Goal: Information Seeking & Learning: Find specific fact

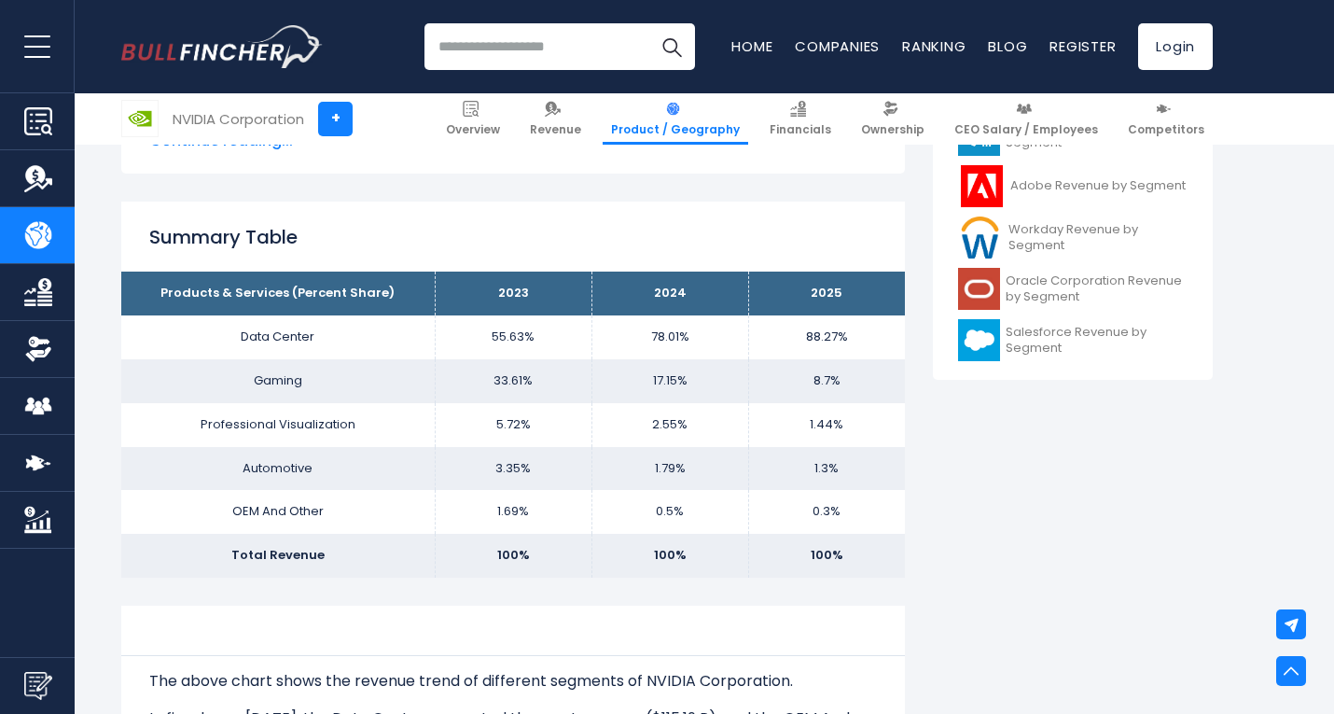
scroll to position [746, 0]
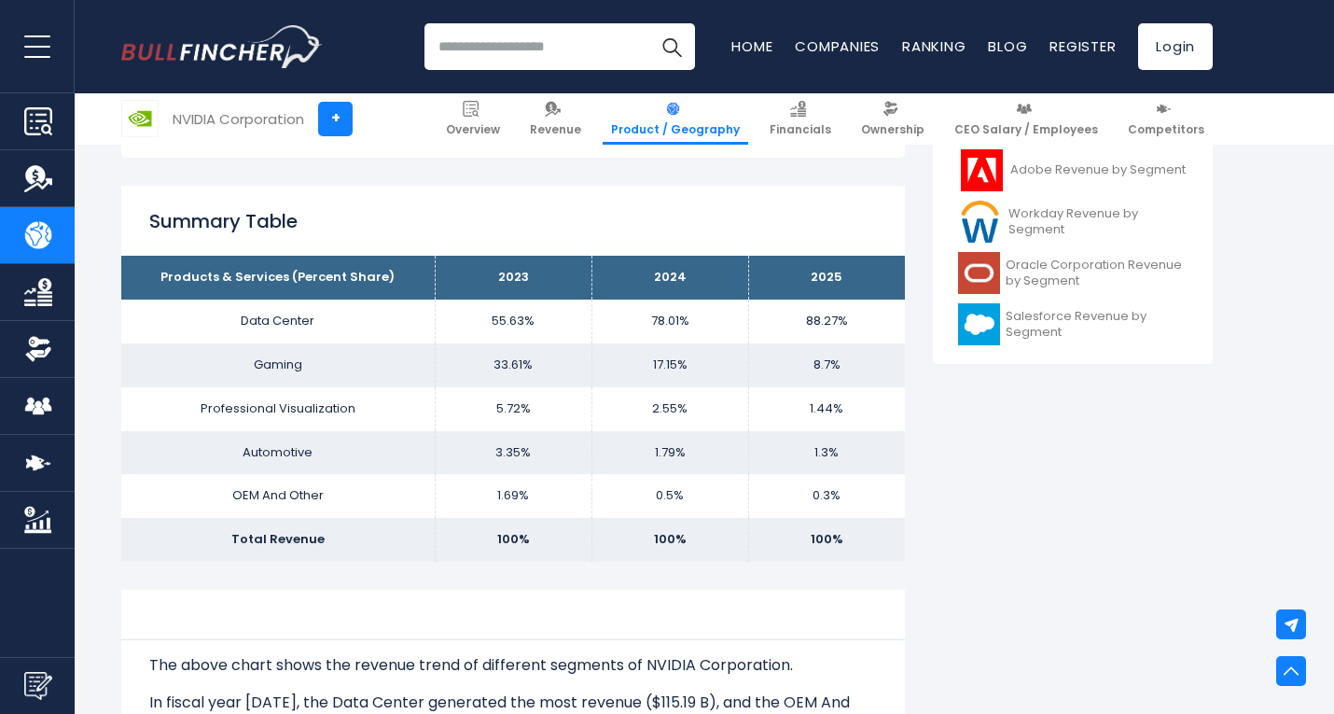
click at [510, 278] on th "2023" at bounding box center [513, 278] width 157 height 44
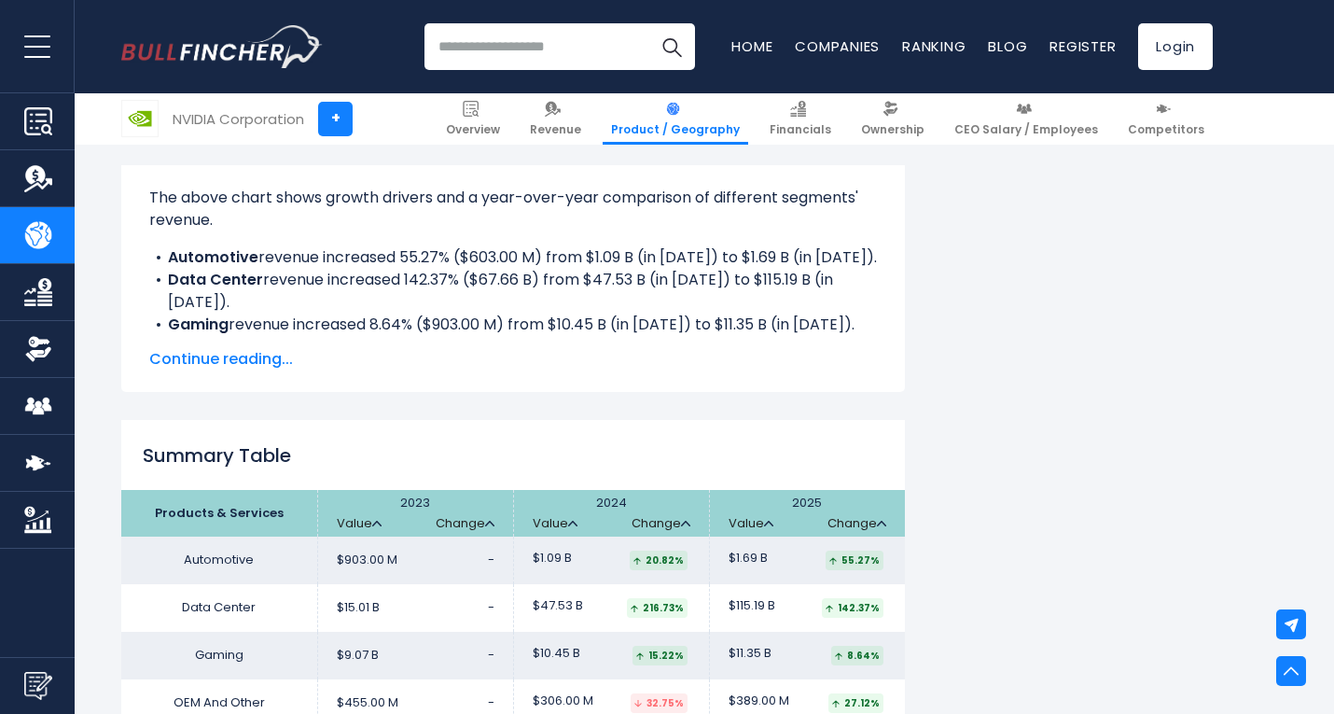
scroll to position [1399, 0]
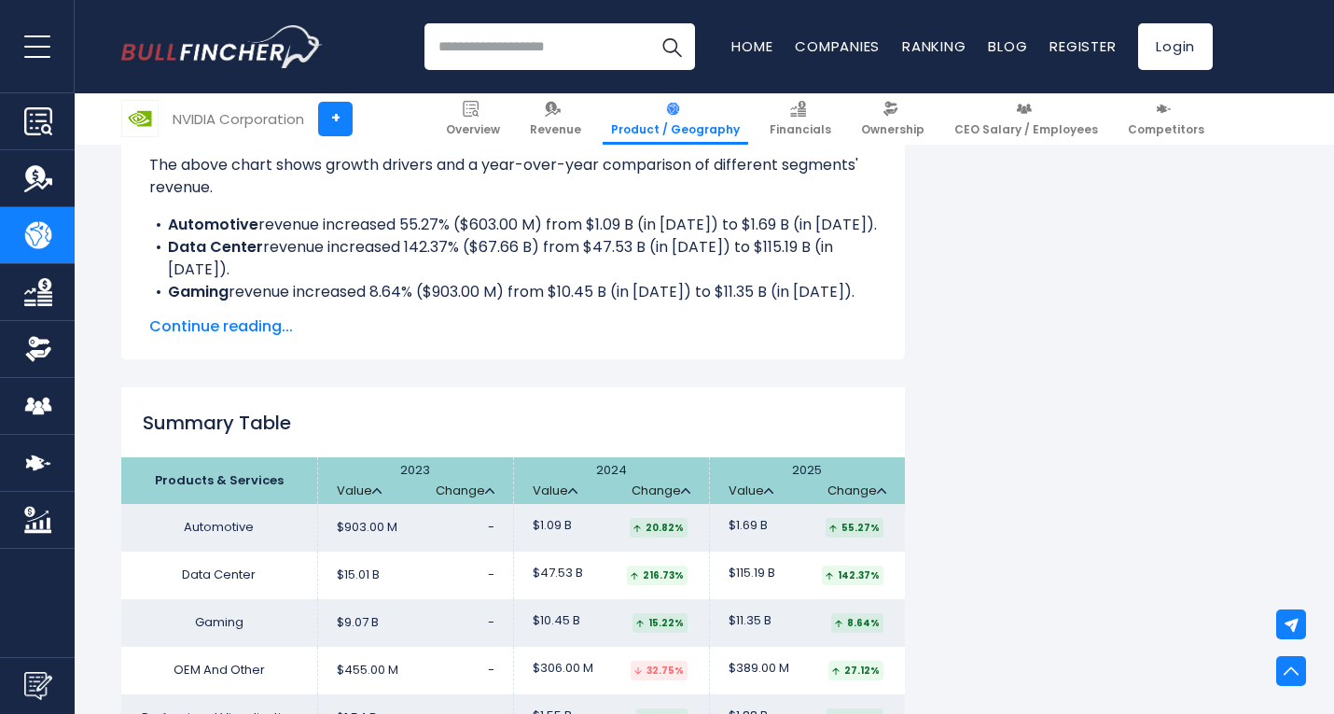
click at [391, 475] on th "2023 Value Change" at bounding box center [415, 480] width 196 height 47
click at [405, 470] on th "2023 Value Change" at bounding box center [415, 480] width 196 height 47
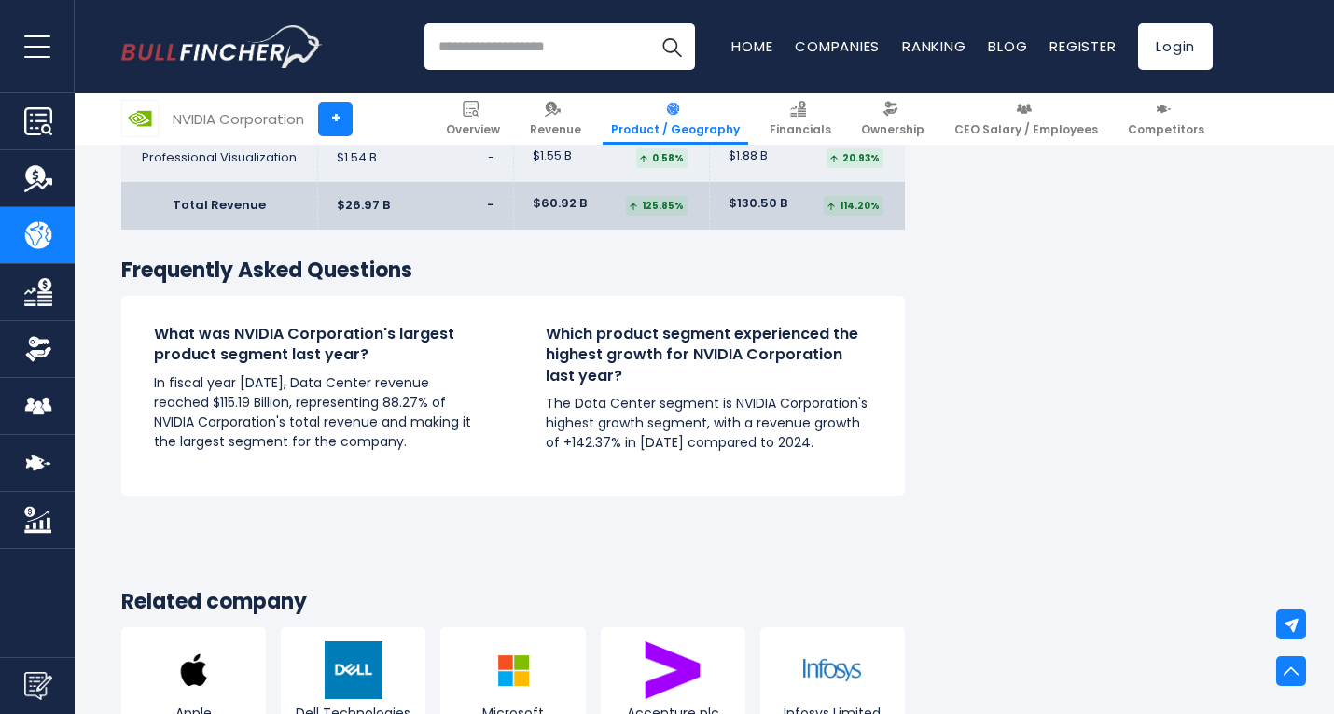
scroll to position [2146, 0]
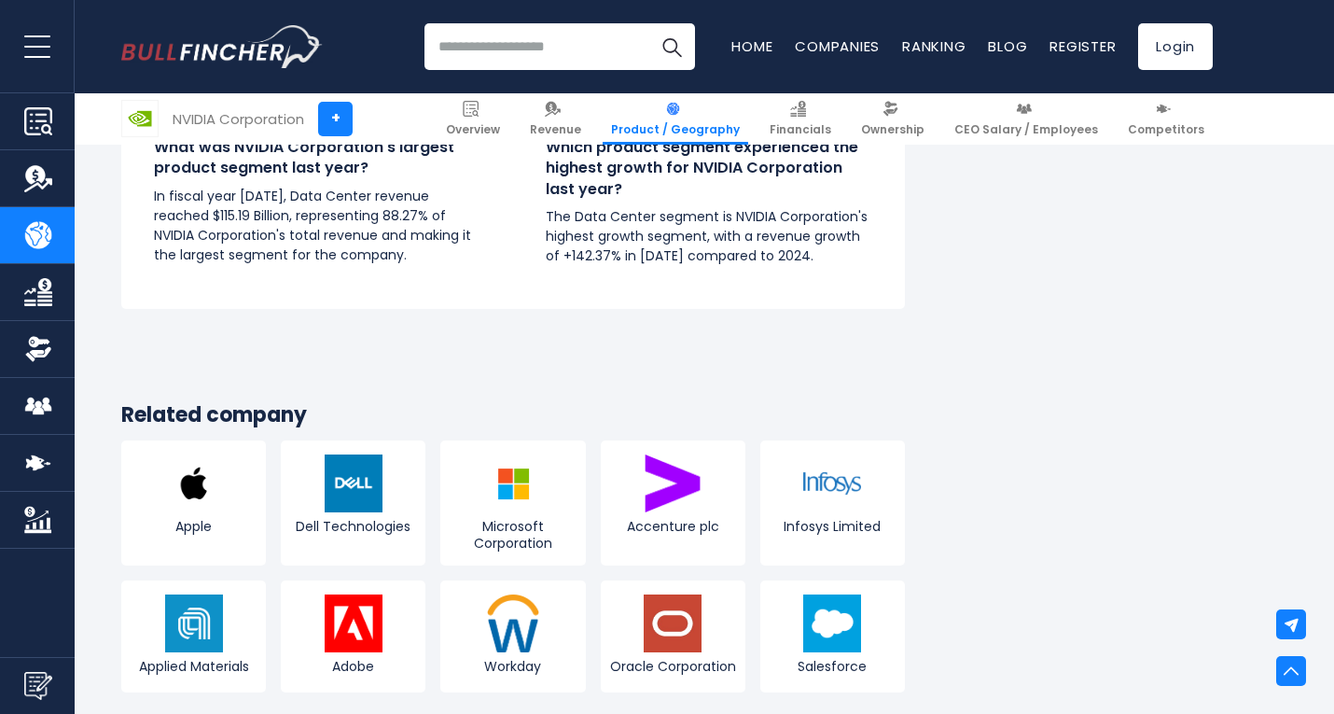
click at [466, 61] on input "search" at bounding box center [559, 46] width 271 height 47
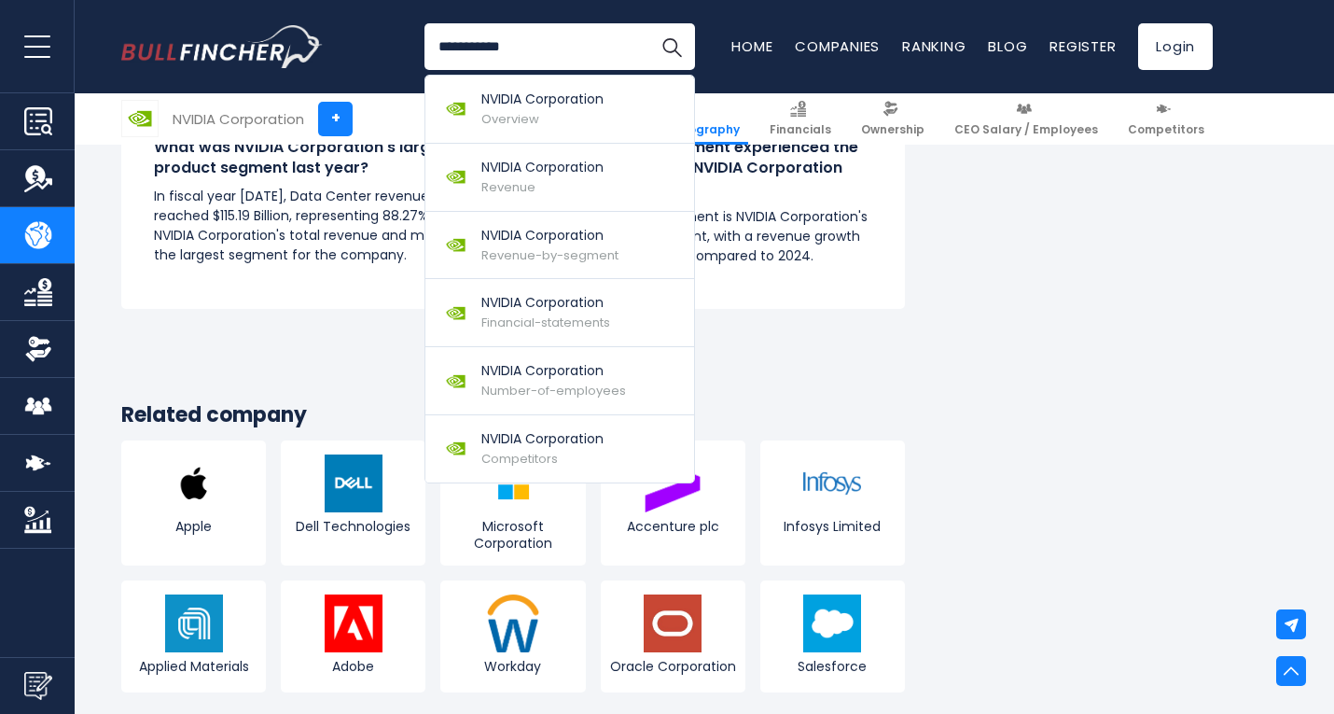
type input "**********"
click at [648, 23] on button "Search" at bounding box center [671, 46] width 47 height 47
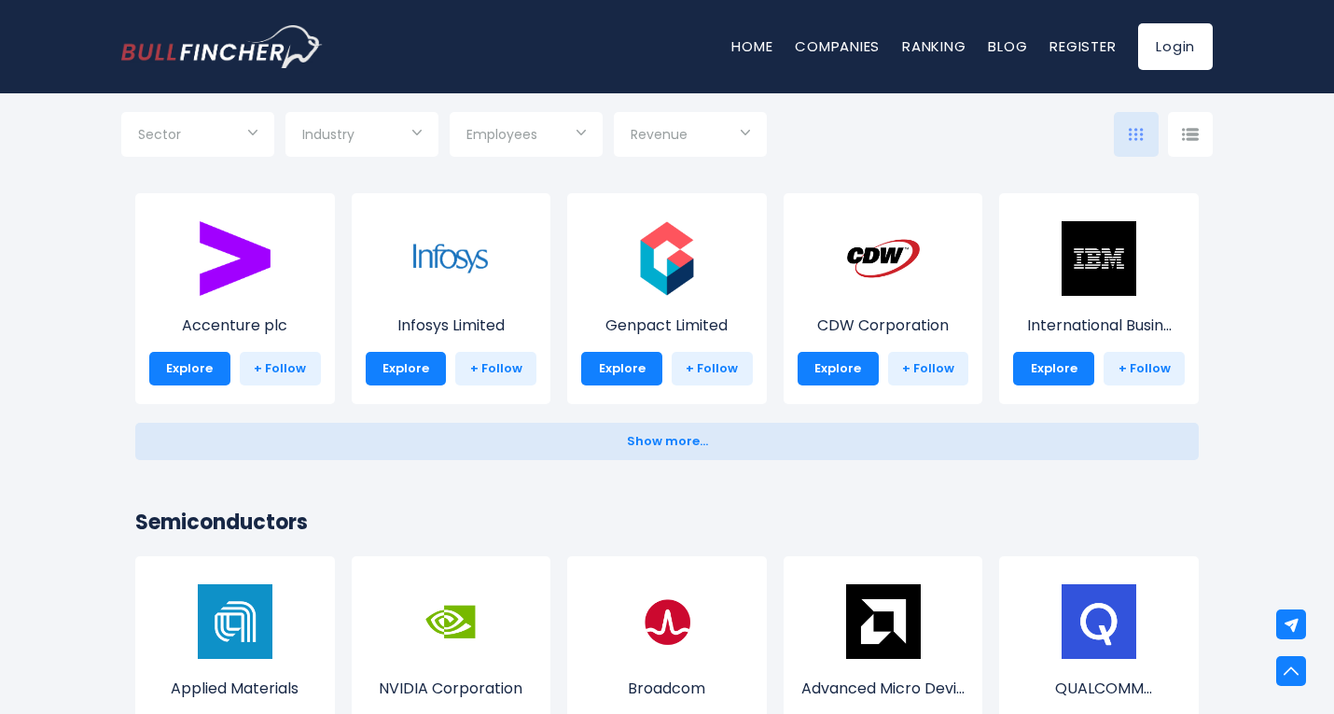
scroll to position [2146, 0]
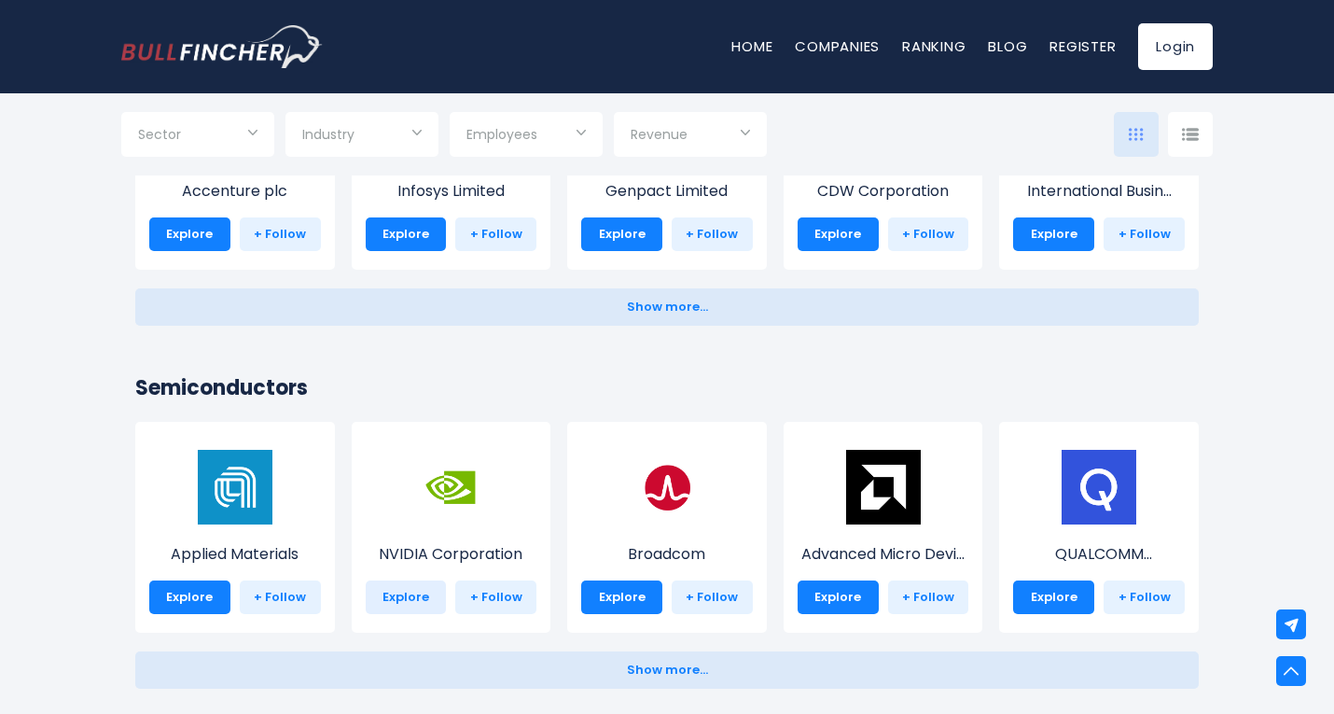
click at [410, 595] on link "Explore" at bounding box center [406, 597] width 81 height 34
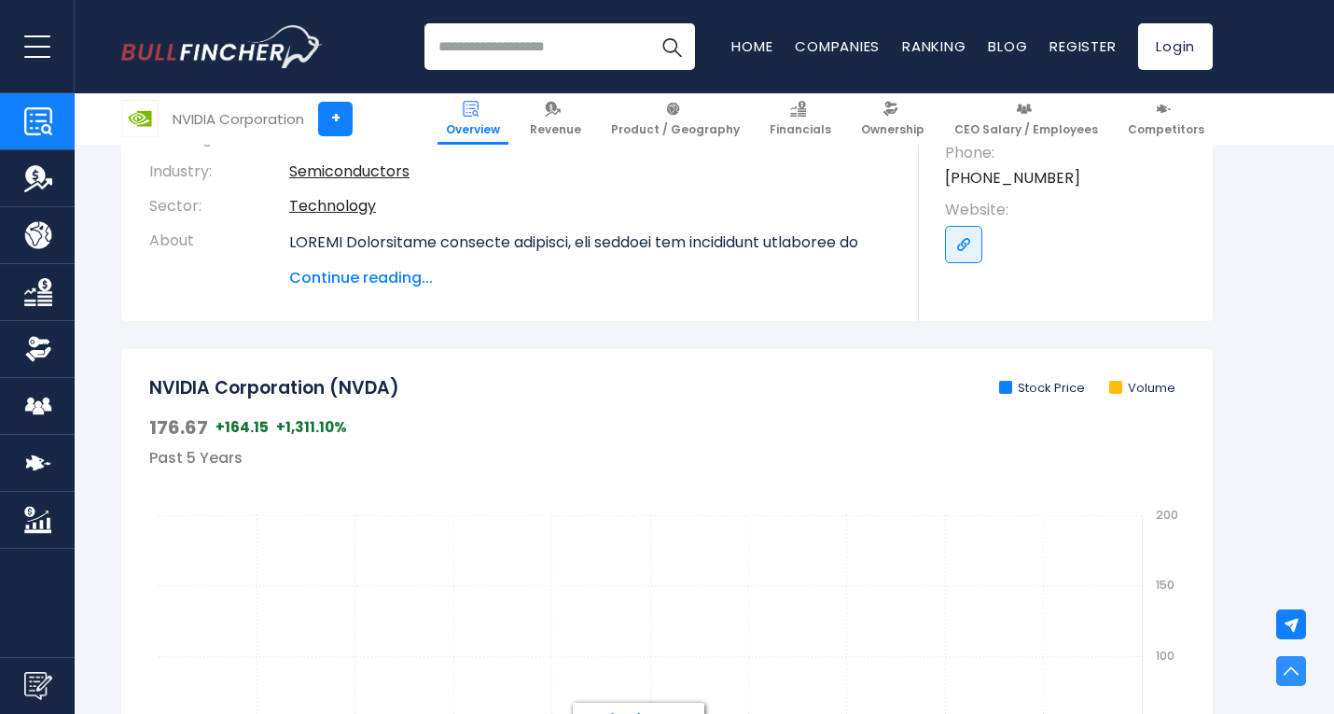
scroll to position [466, 0]
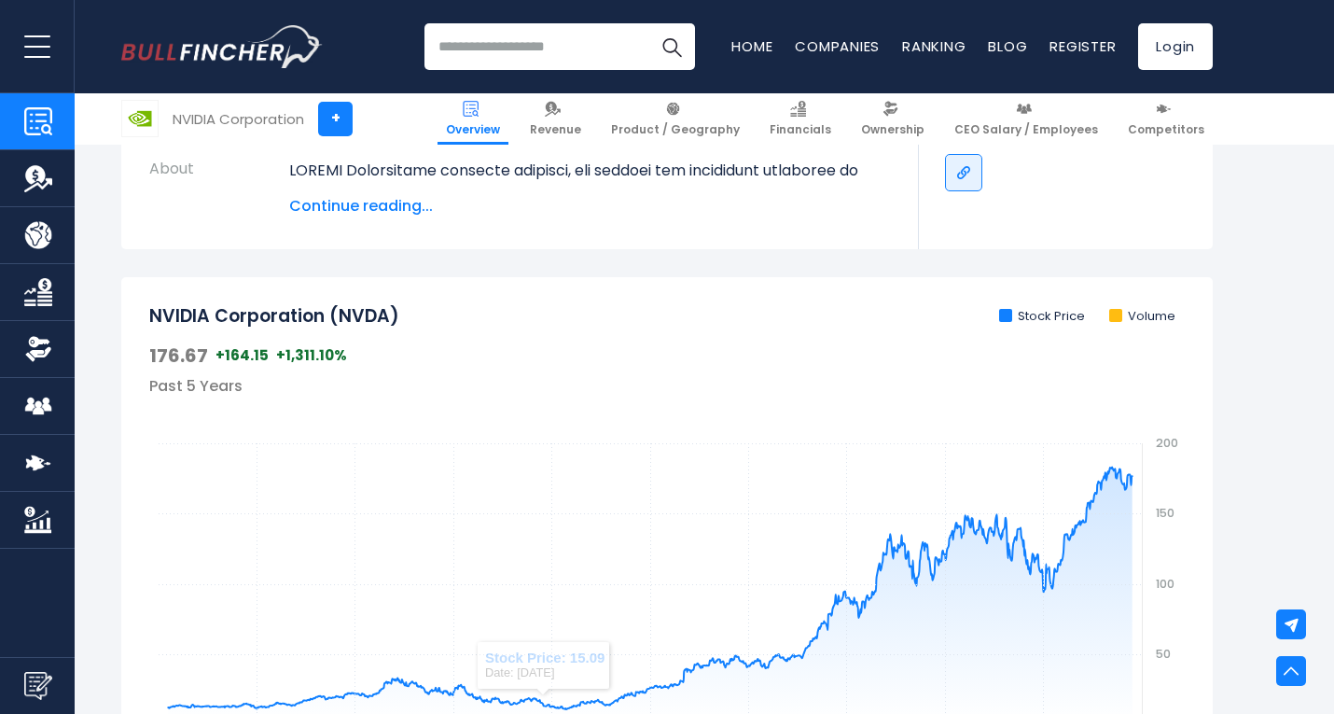
click at [372, 208] on span "Continue reading..." at bounding box center [590, 206] width 602 height 22
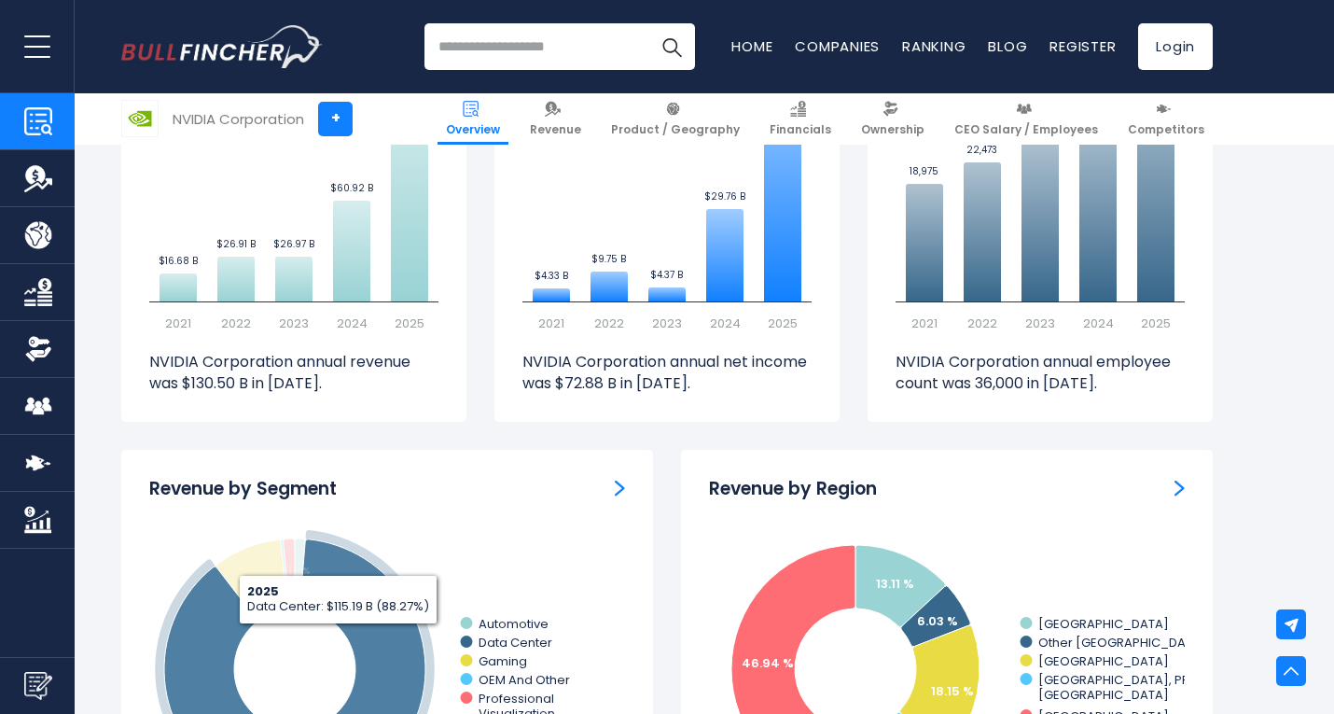
scroll to position [1679, 0]
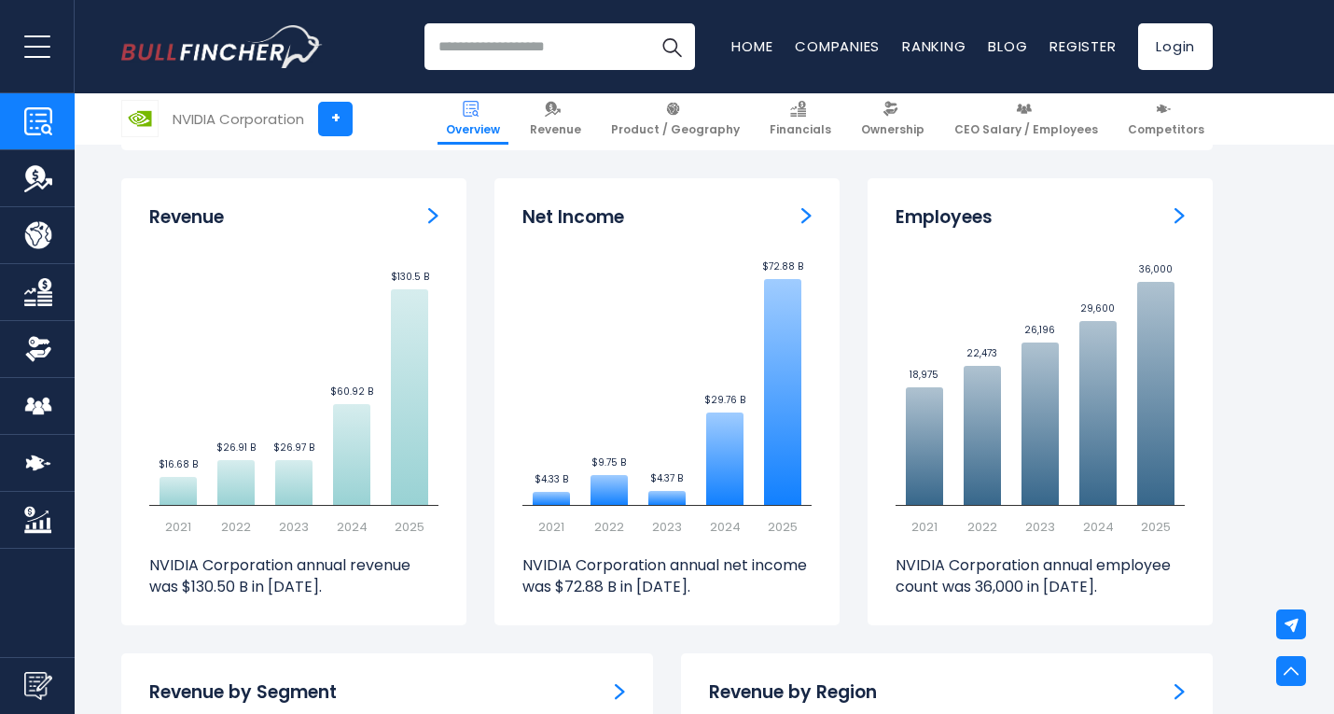
click at [436, 218] on img "Revenue" at bounding box center [433, 215] width 10 height 17
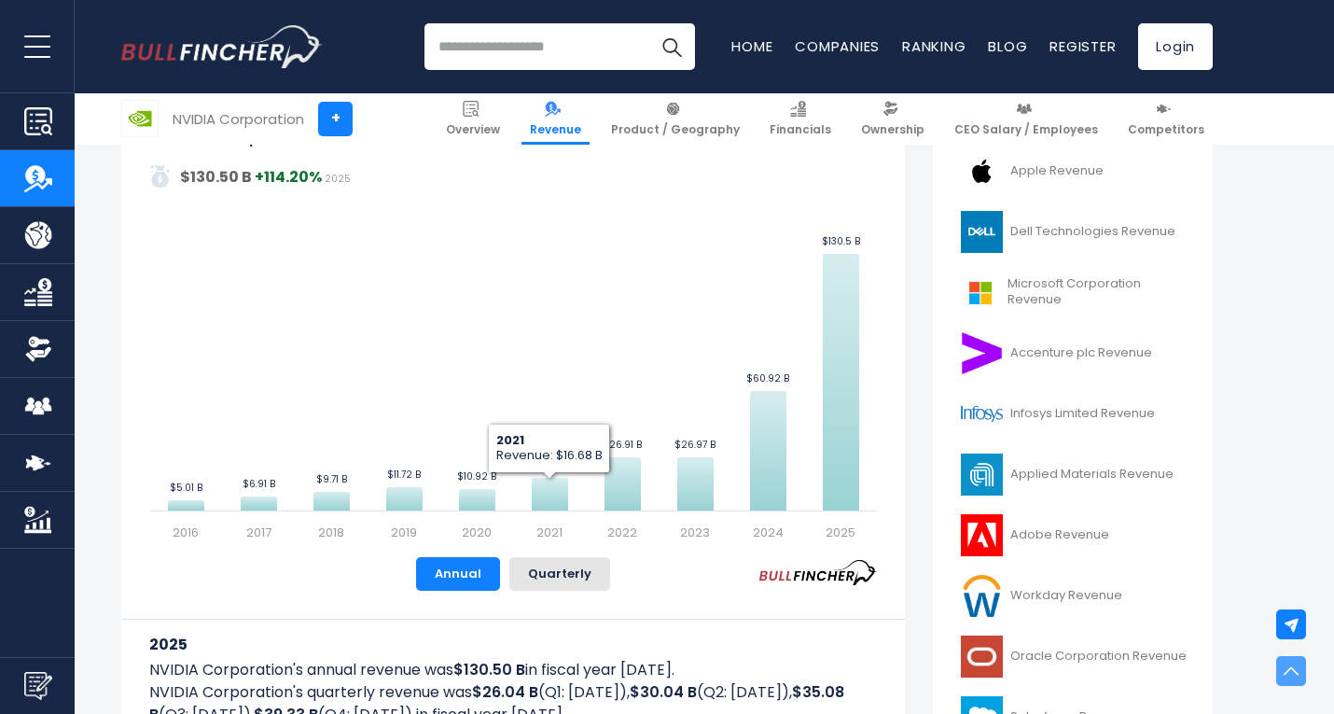
scroll to position [466, 0]
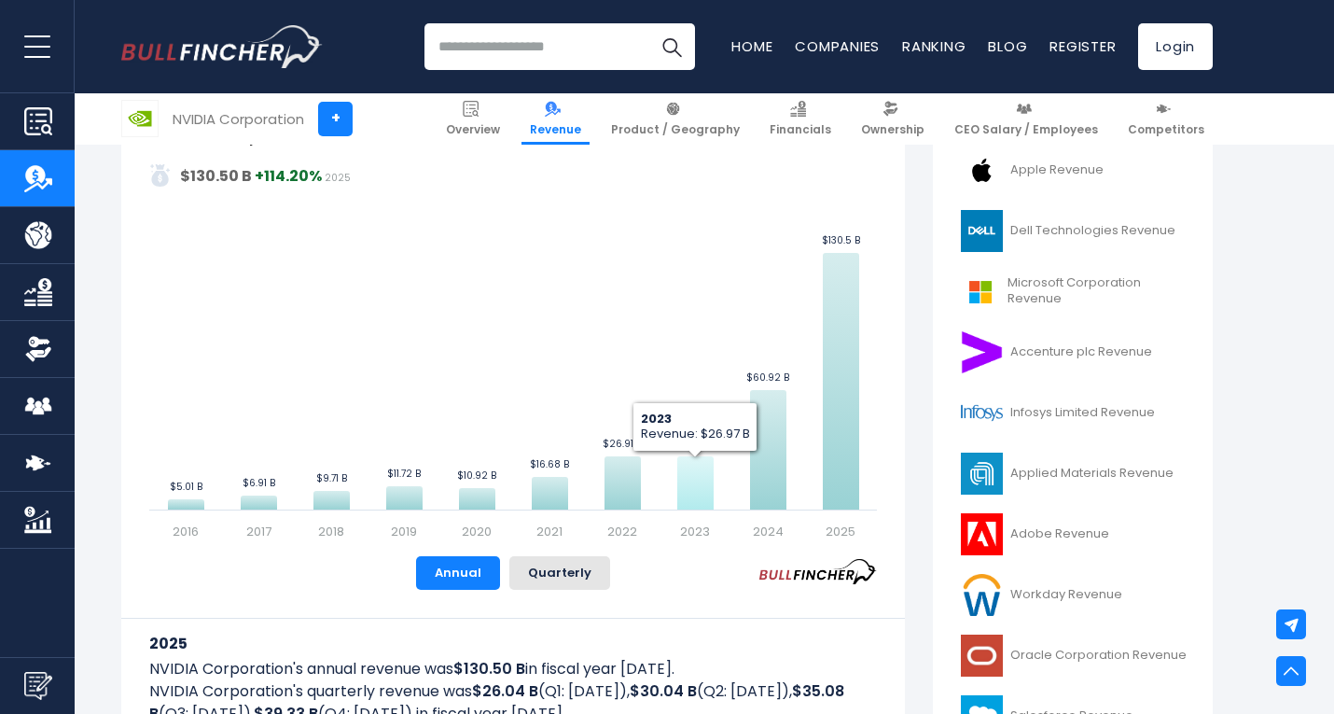
click at [684, 486] on icon "NVIDIA Corporation's Revenue Trend" at bounding box center [695, 482] width 36 height 53
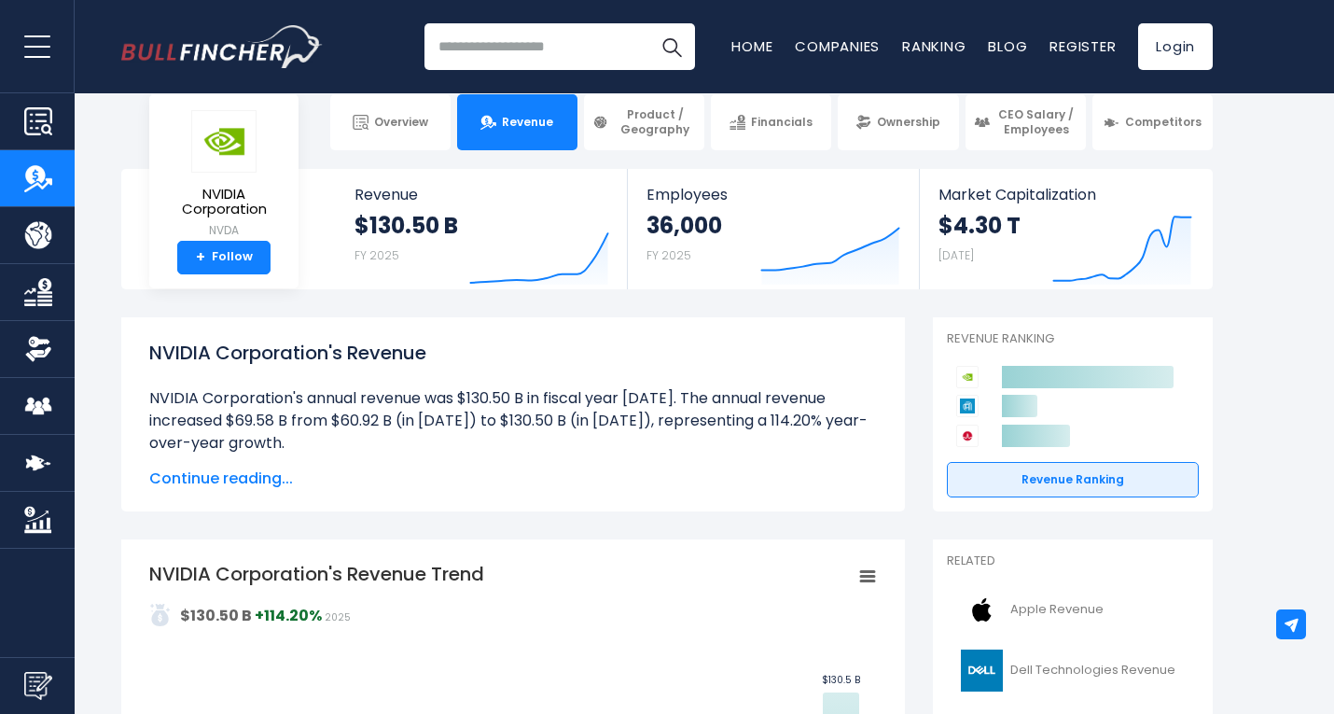
scroll to position [0, 0]
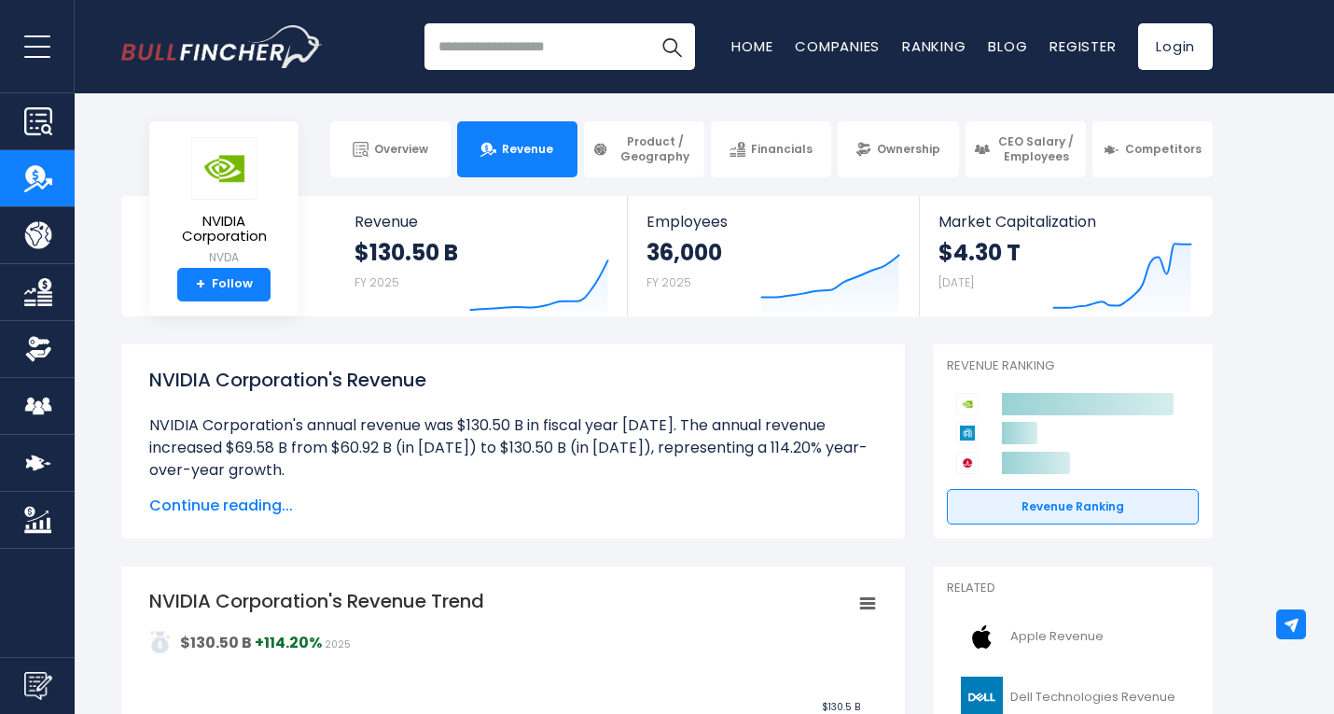
click at [231, 511] on span "Continue reading..." at bounding box center [513, 505] width 728 height 22
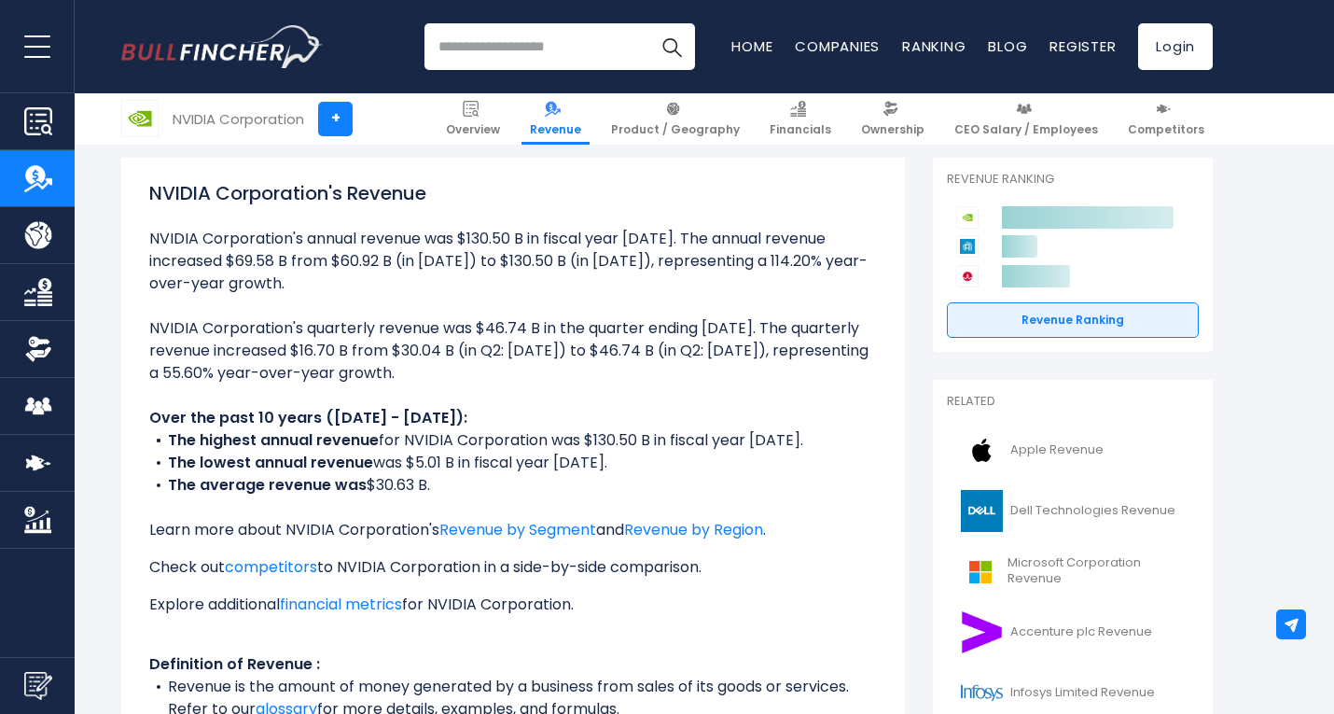
scroll to position [280, 0]
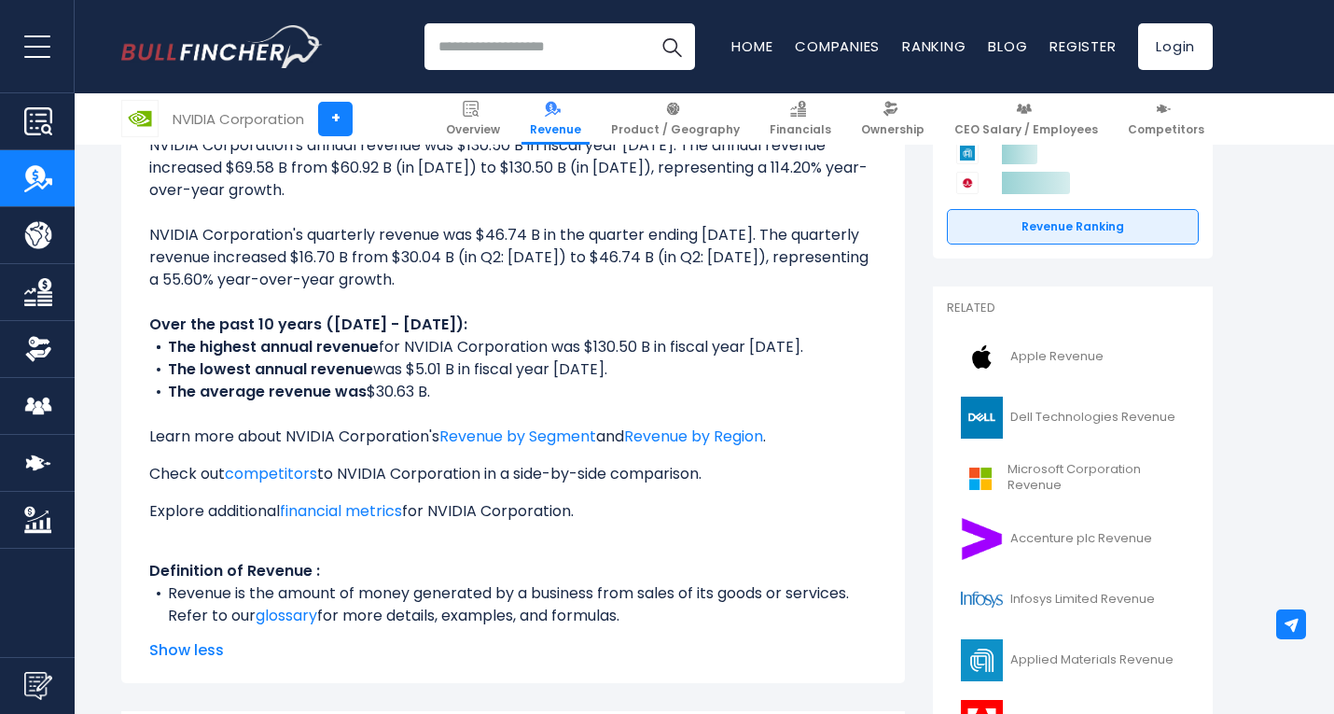
drag, startPoint x: 643, startPoint y: 617, endPoint x: 154, endPoint y: 577, distance: 490.4
click at [154, 577] on ul "NVIDIA Corporation's annual revenue was $130.50 B in fiscal year 2025. The annu…" at bounding box center [513, 380] width 728 height 493
copy ul "Definition of Revenue : Revenue is the amount of money generated by a business …"
